Goal: Task Accomplishment & Management: Manage account settings

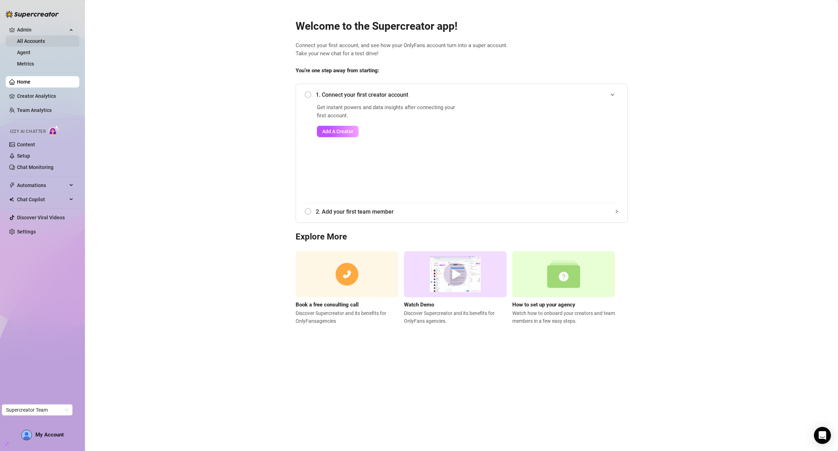
click at [25, 39] on link "All Accounts" at bounding box center [31, 41] width 28 height 6
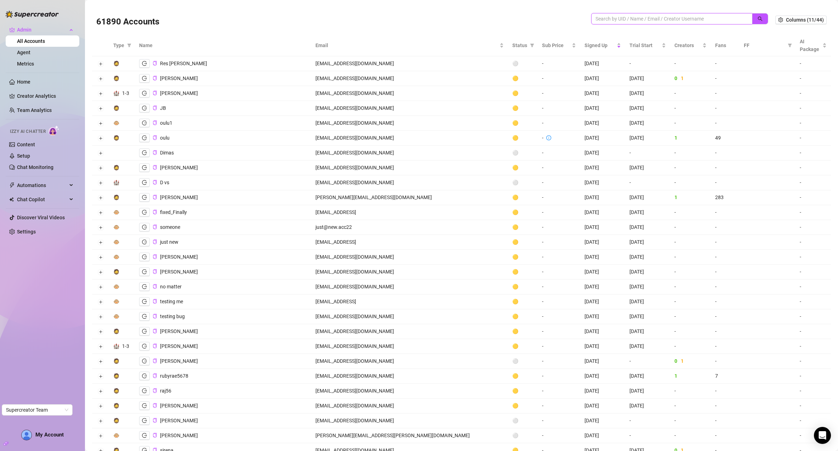
click at [644, 19] on input "search" at bounding box center [669, 19] width 147 height 8
click at [811, 47] on span "AI Package" at bounding box center [810, 46] width 21 height 16
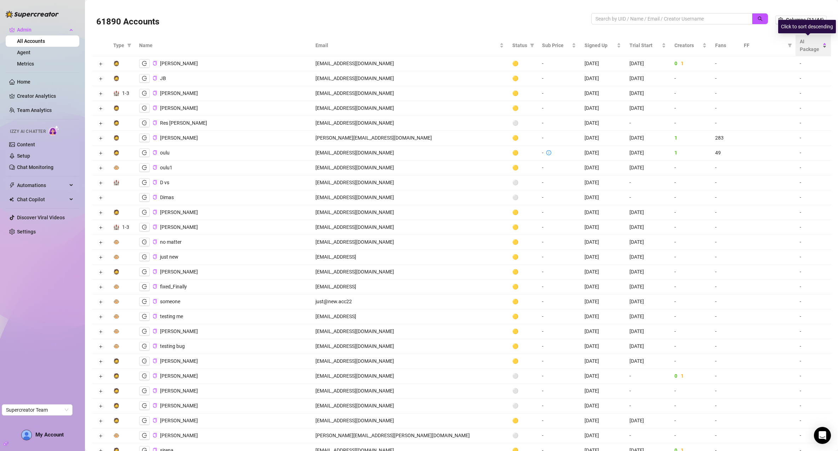
click at [816, 44] on div "AI Package" at bounding box center [813, 46] width 27 height 16
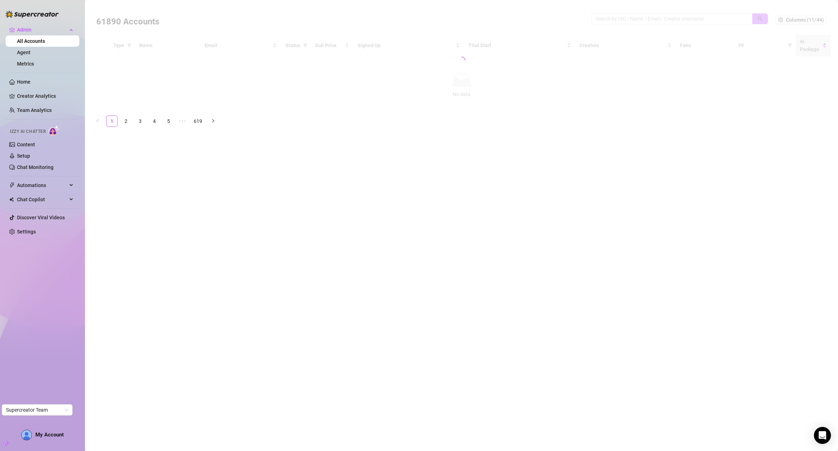
click at [818, 44] on div at bounding box center [461, 60] width 739 height 110
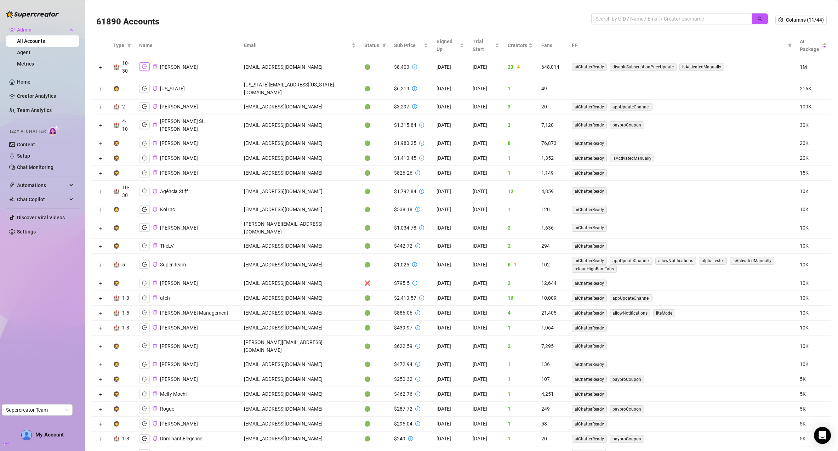
click at [145, 69] on icon "logout" at bounding box center [144, 66] width 5 height 5
click at [145, 123] on icon "logout" at bounding box center [144, 125] width 5 height 5
click at [145, 139] on button "button" at bounding box center [144, 143] width 11 height 8
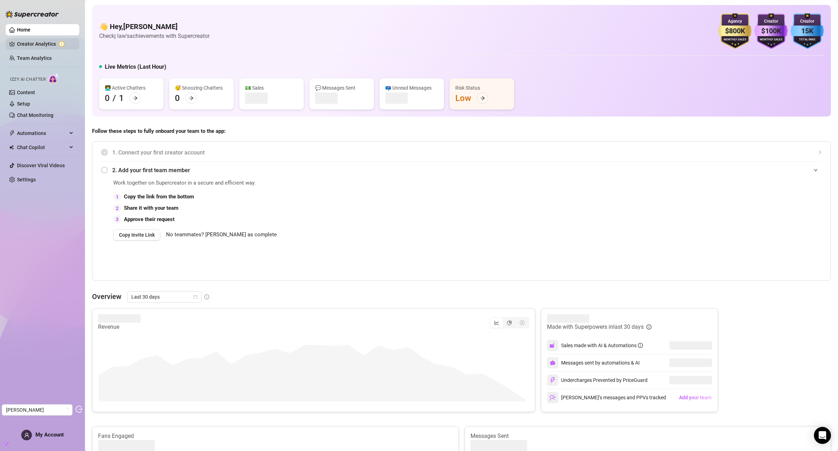
click at [50, 46] on link "Creator Analytics" at bounding box center [45, 43] width 57 height 11
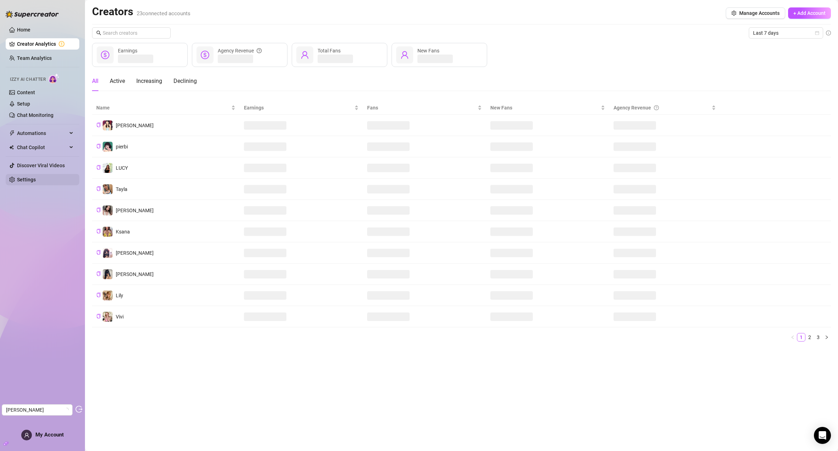
click at [36, 182] on link "Settings" at bounding box center [26, 180] width 19 height 6
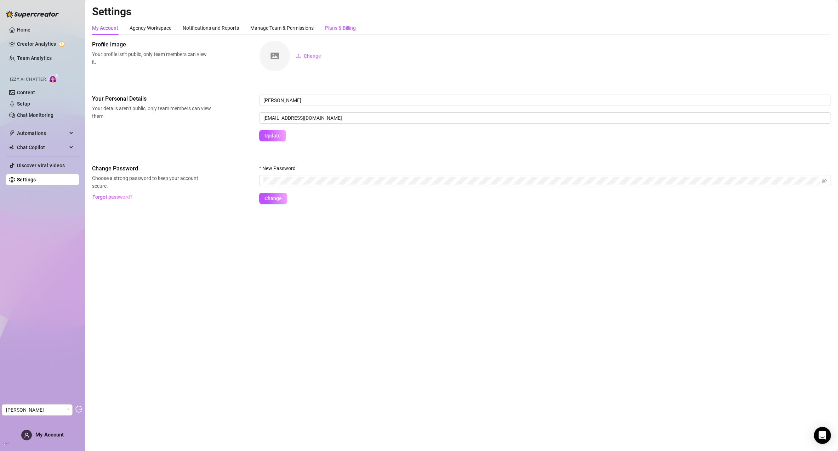
click at [333, 28] on div "Plans & Billing" at bounding box center [340, 28] width 31 height 8
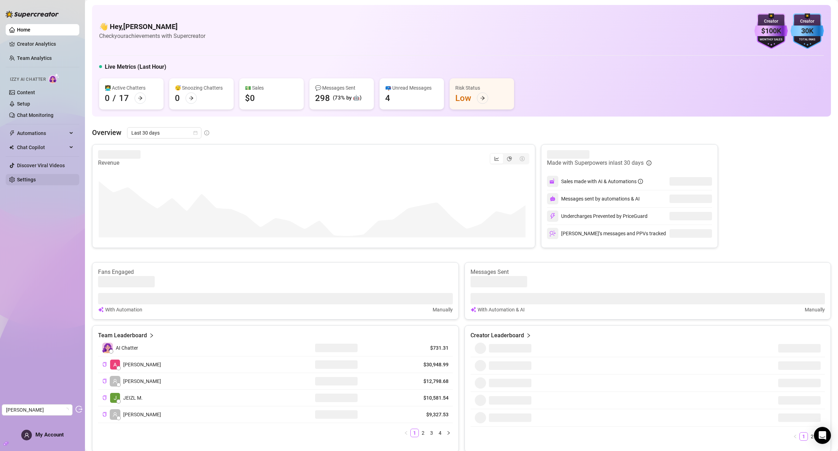
click at [36, 177] on link "Settings" at bounding box center [26, 180] width 19 height 6
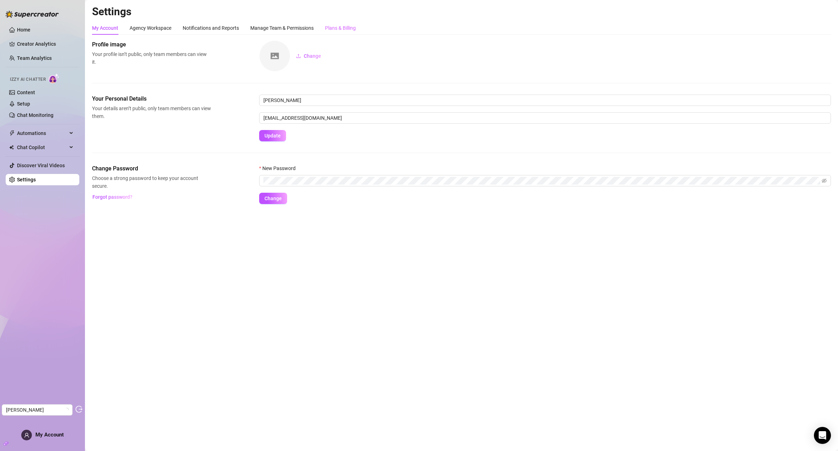
click at [351, 32] on div "Plans & Billing" at bounding box center [340, 27] width 31 height 13
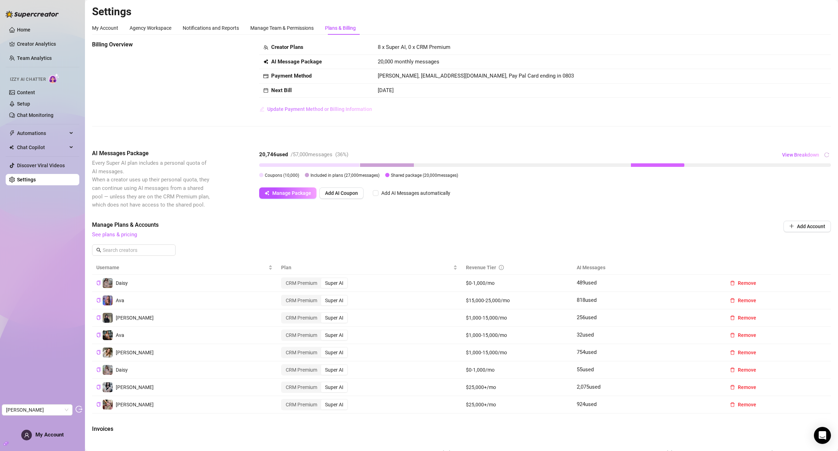
click at [326, 109] on span "Update Payment Method or Billing Information" at bounding box center [319, 109] width 105 height 6
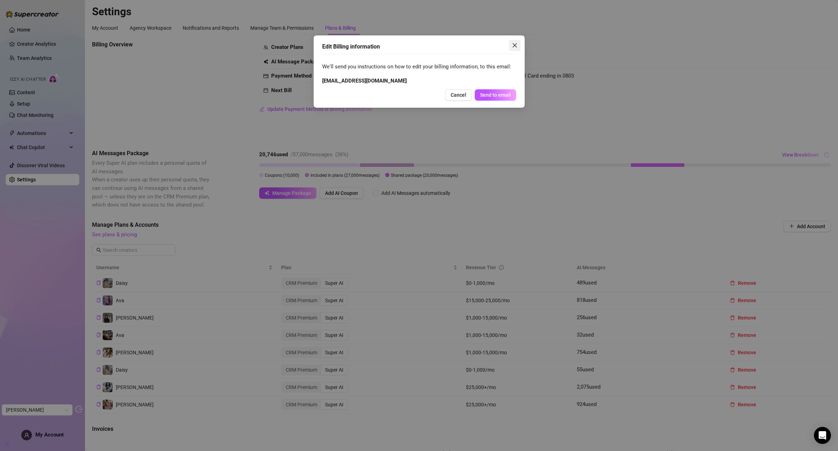
click at [515, 46] on icon "close" at bounding box center [514, 45] width 4 height 4
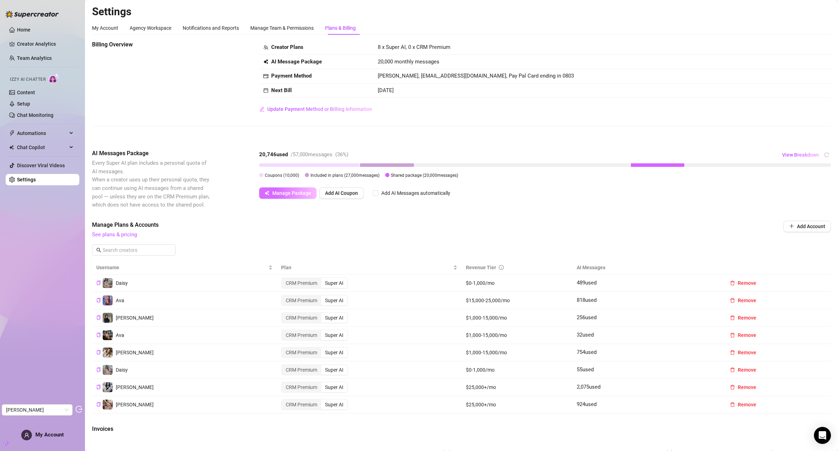
click at [297, 194] on span "Manage Package" at bounding box center [291, 193] width 39 height 6
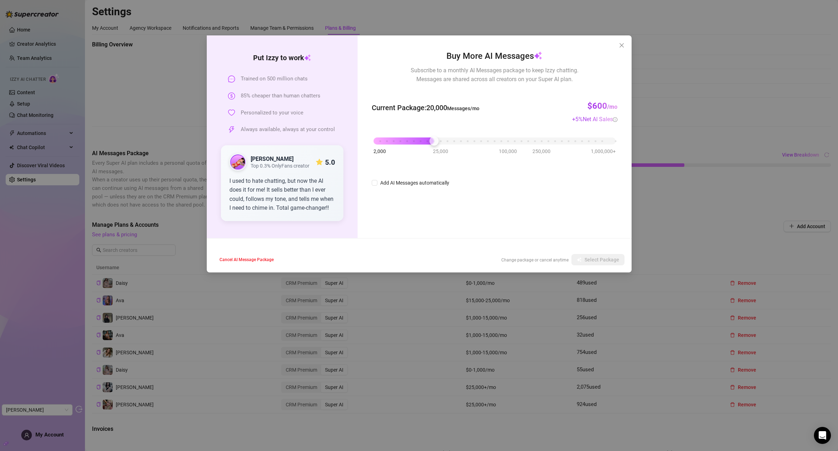
click at [685, 74] on div "Put Izzy to work Trained on 500 million chats 85% cheaper than human chatters P…" at bounding box center [419, 225] width 838 height 451
